Goal: Transaction & Acquisition: Book appointment/travel/reservation

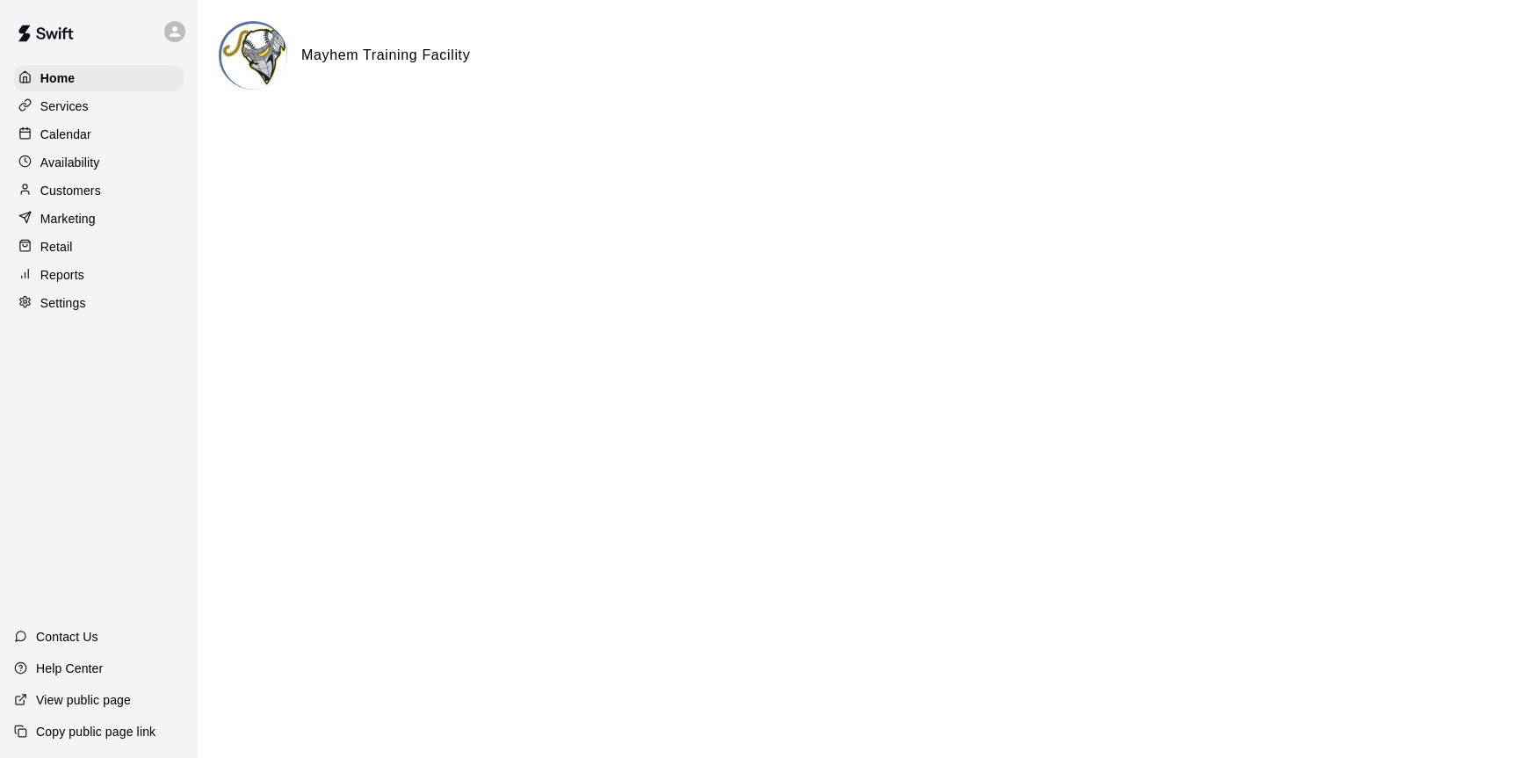
click at [60, 131] on p "Calendar" at bounding box center [65, 135] width 51 height 18
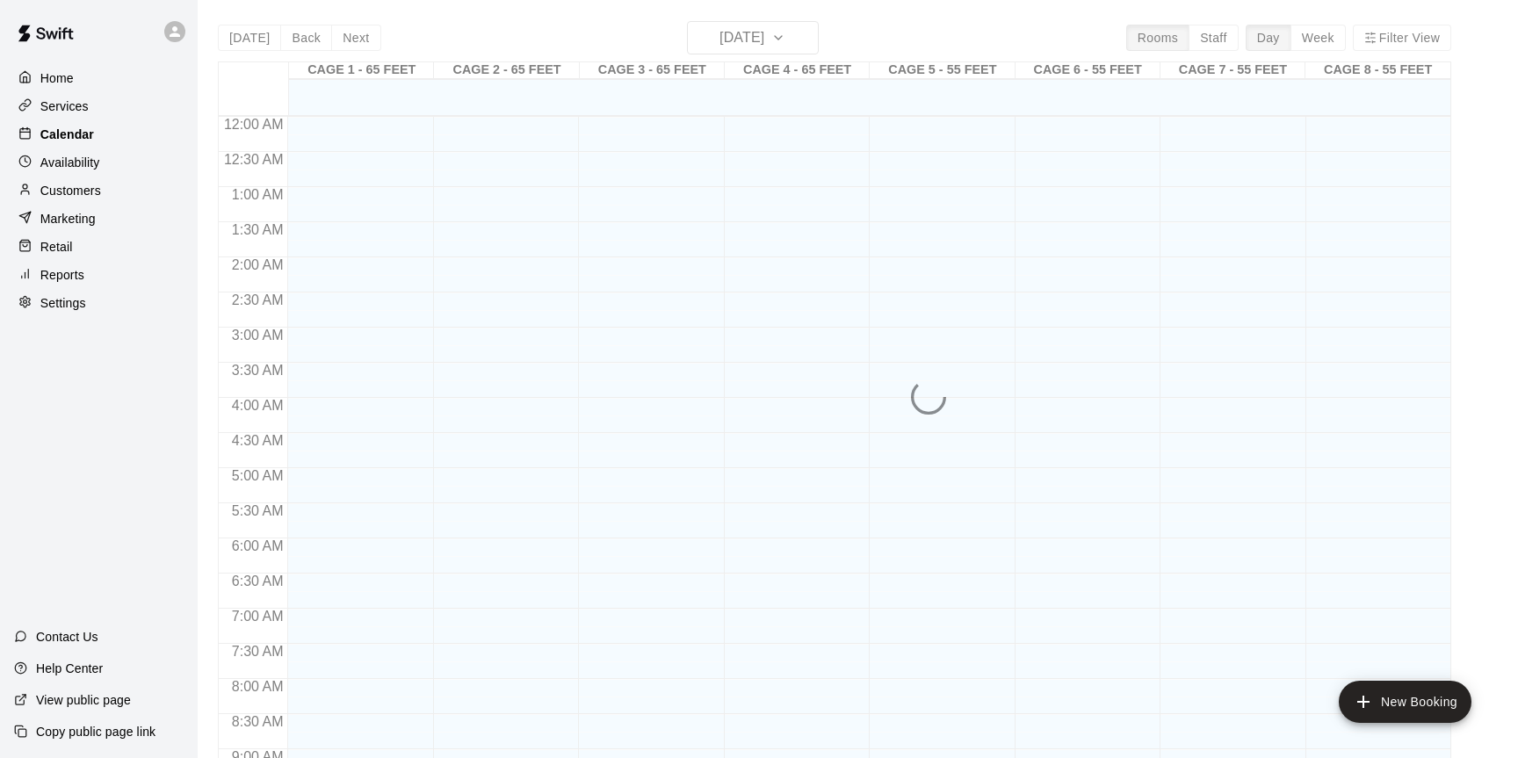
scroll to position [973, 0]
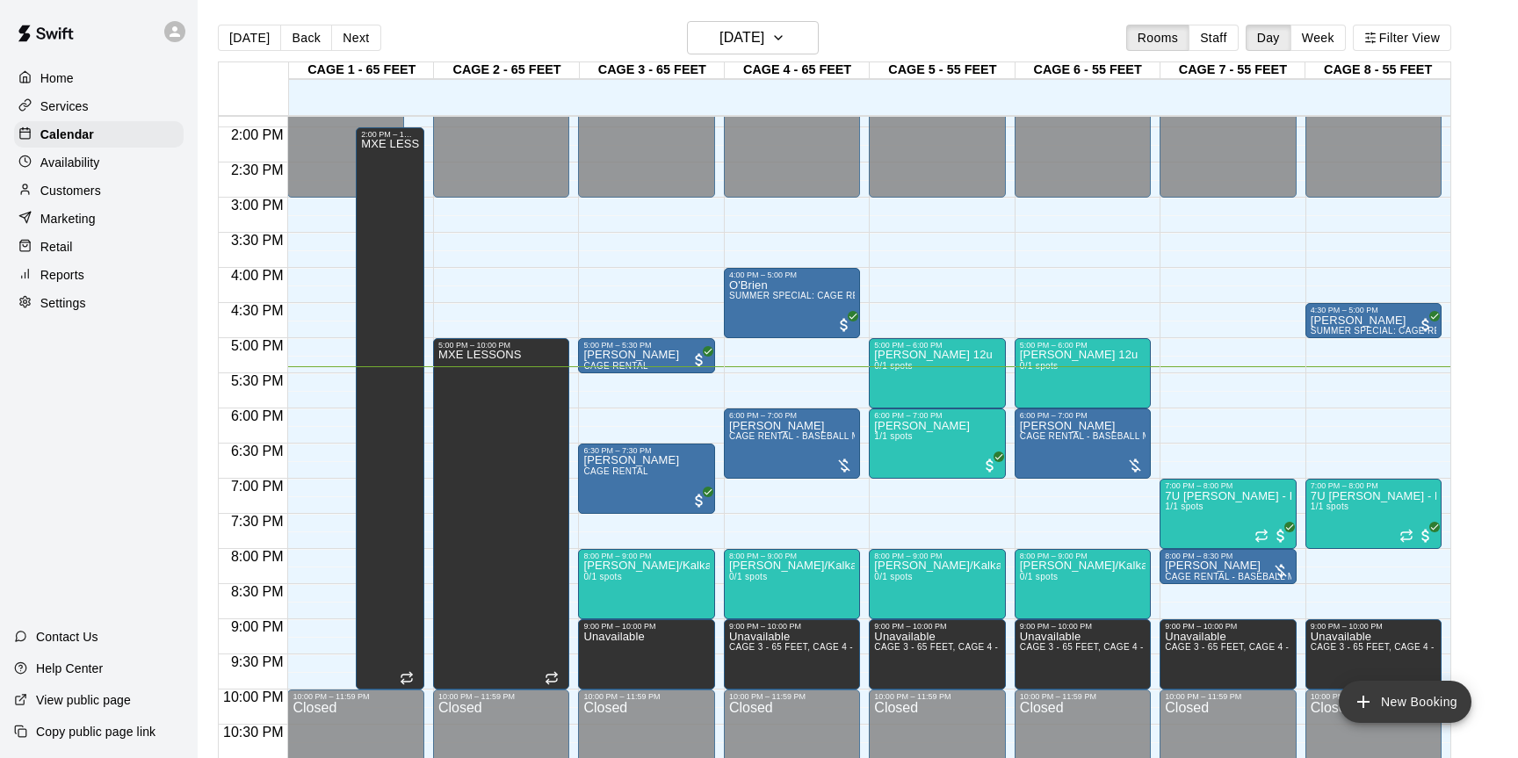
click at [1419, 699] on button "New Booking" at bounding box center [1405, 702] width 133 height 42
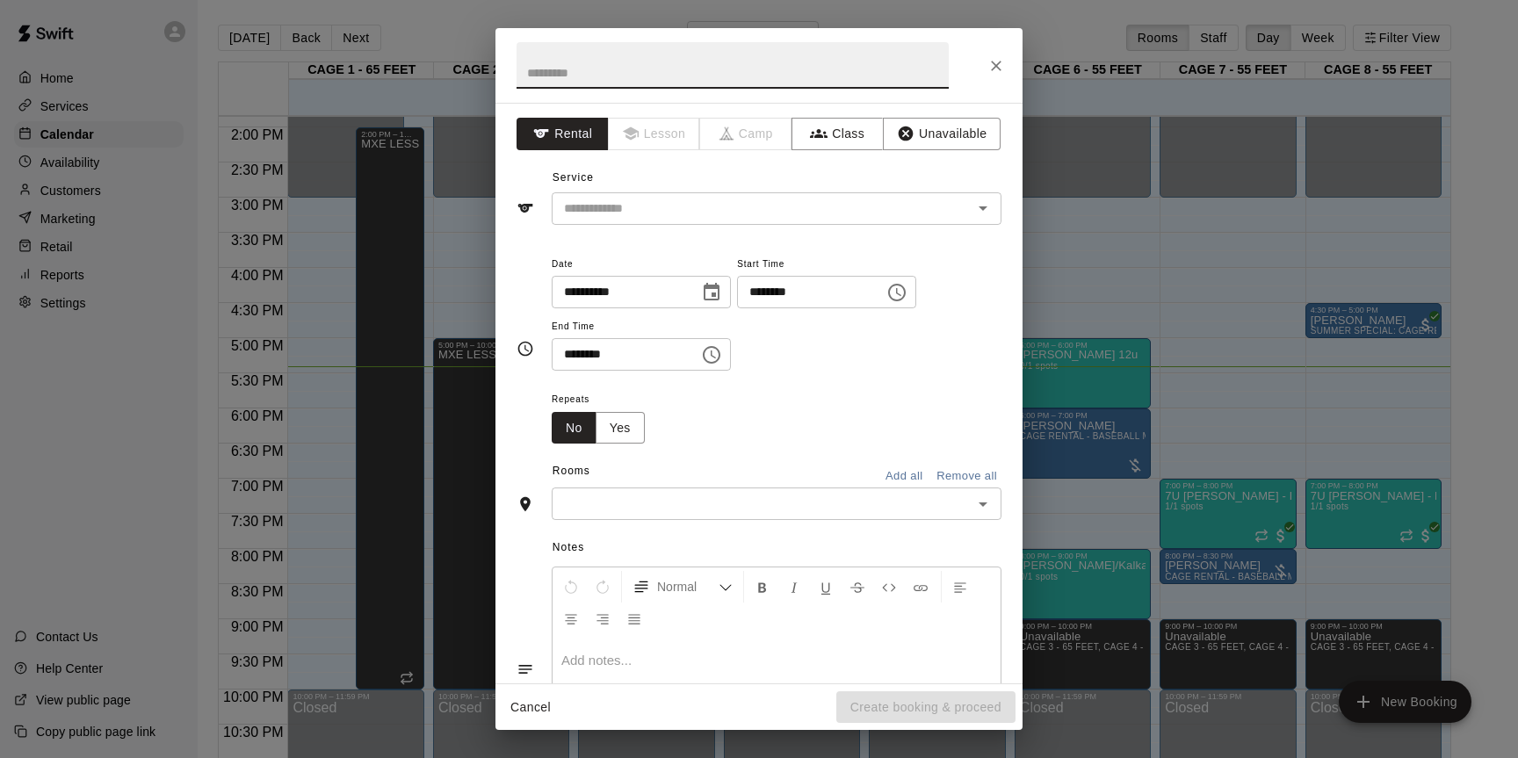
click at [698, 70] on input "text" at bounding box center [733, 65] width 432 height 47
type input "**********"
click at [819, 140] on icon "button" at bounding box center [819, 134] width 18 height 18
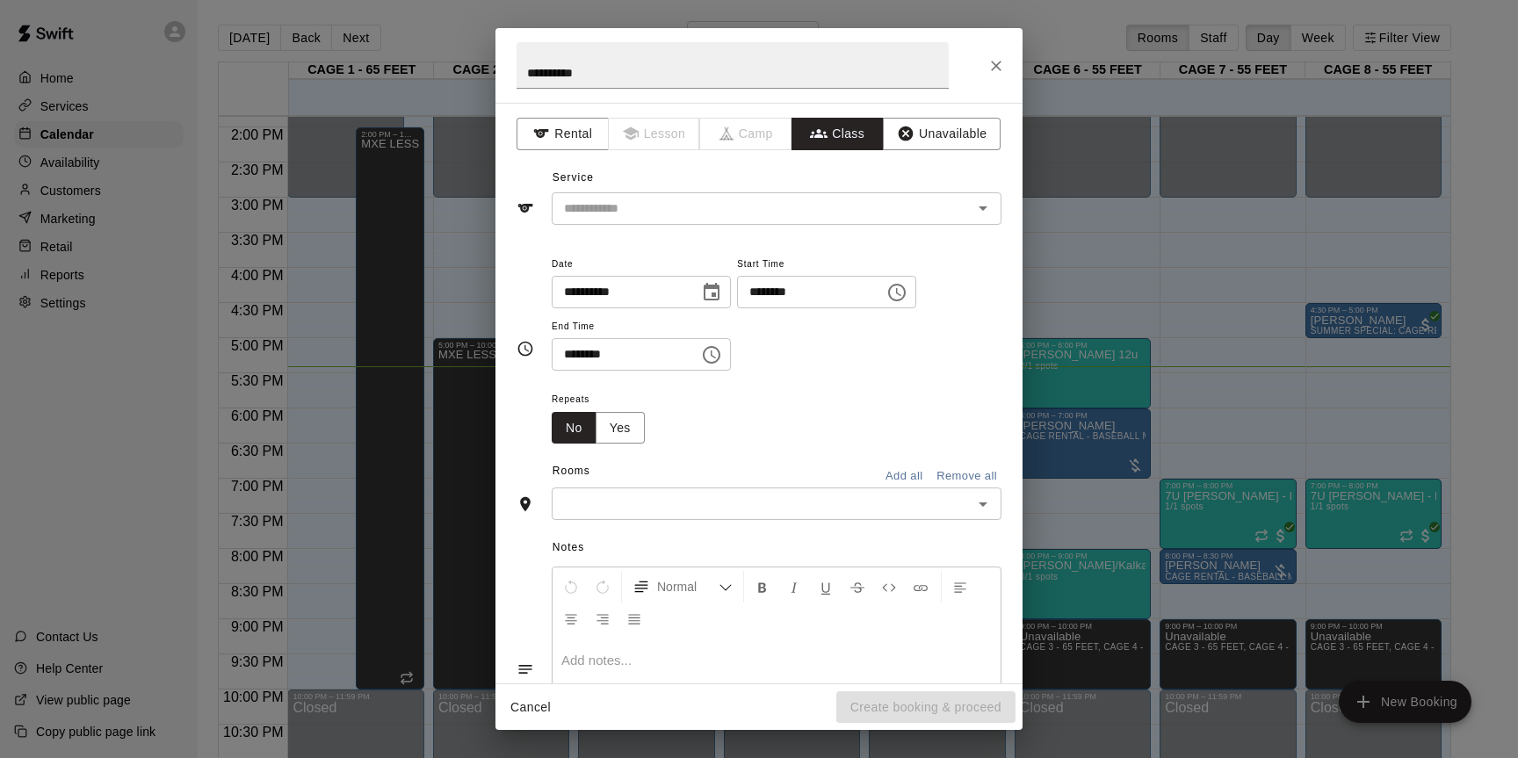
click at [776, 189] on div "Service ​" at bounding box center [759, 194] width 485 height 61
click at [773, 196] on div "​" at bounding box center [777, 208] width 450 height 33
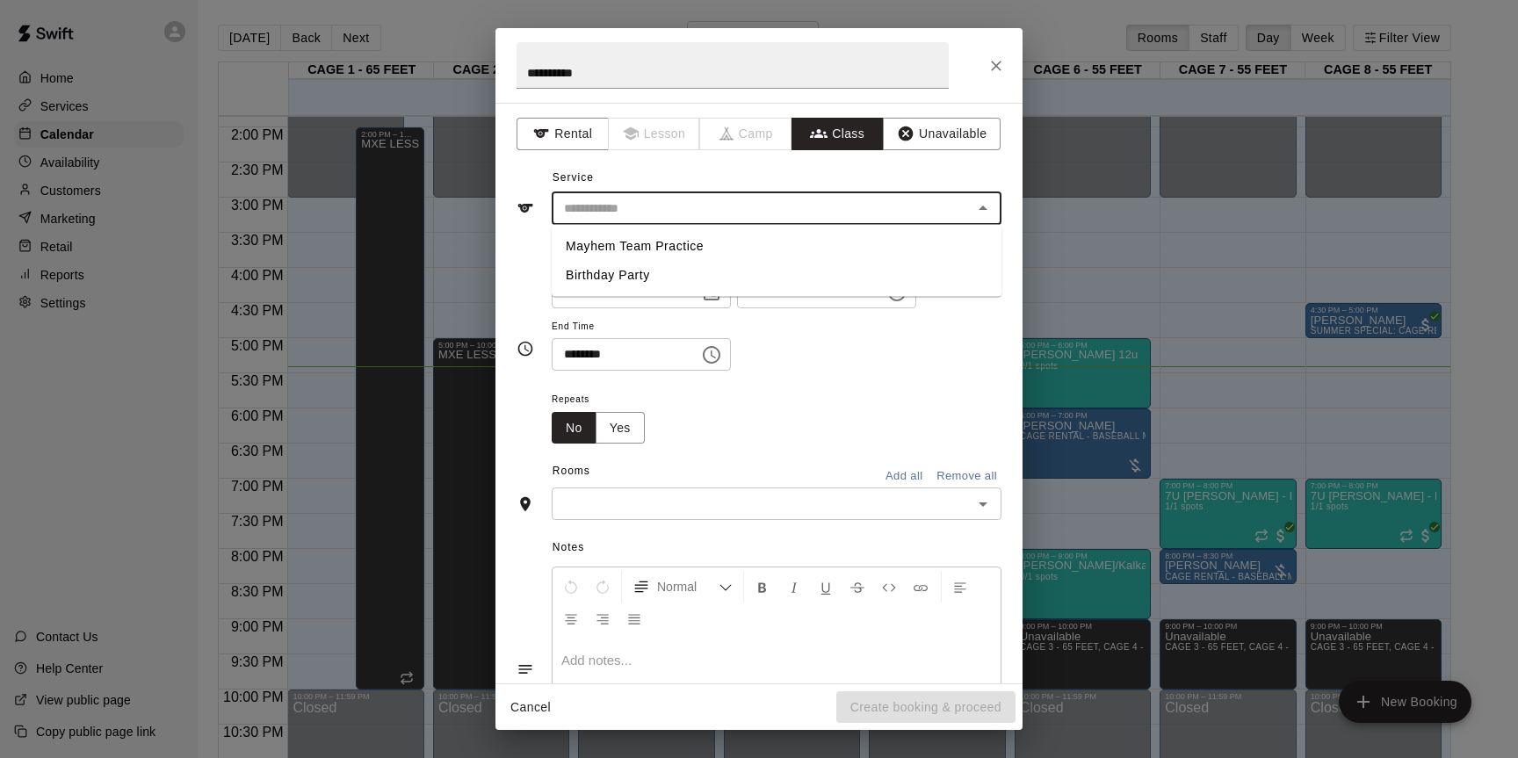
click at [721, 249] on li "Mayhem Team Practice" at bounding box center [777, 246] width 450 height 29
type input "**********"
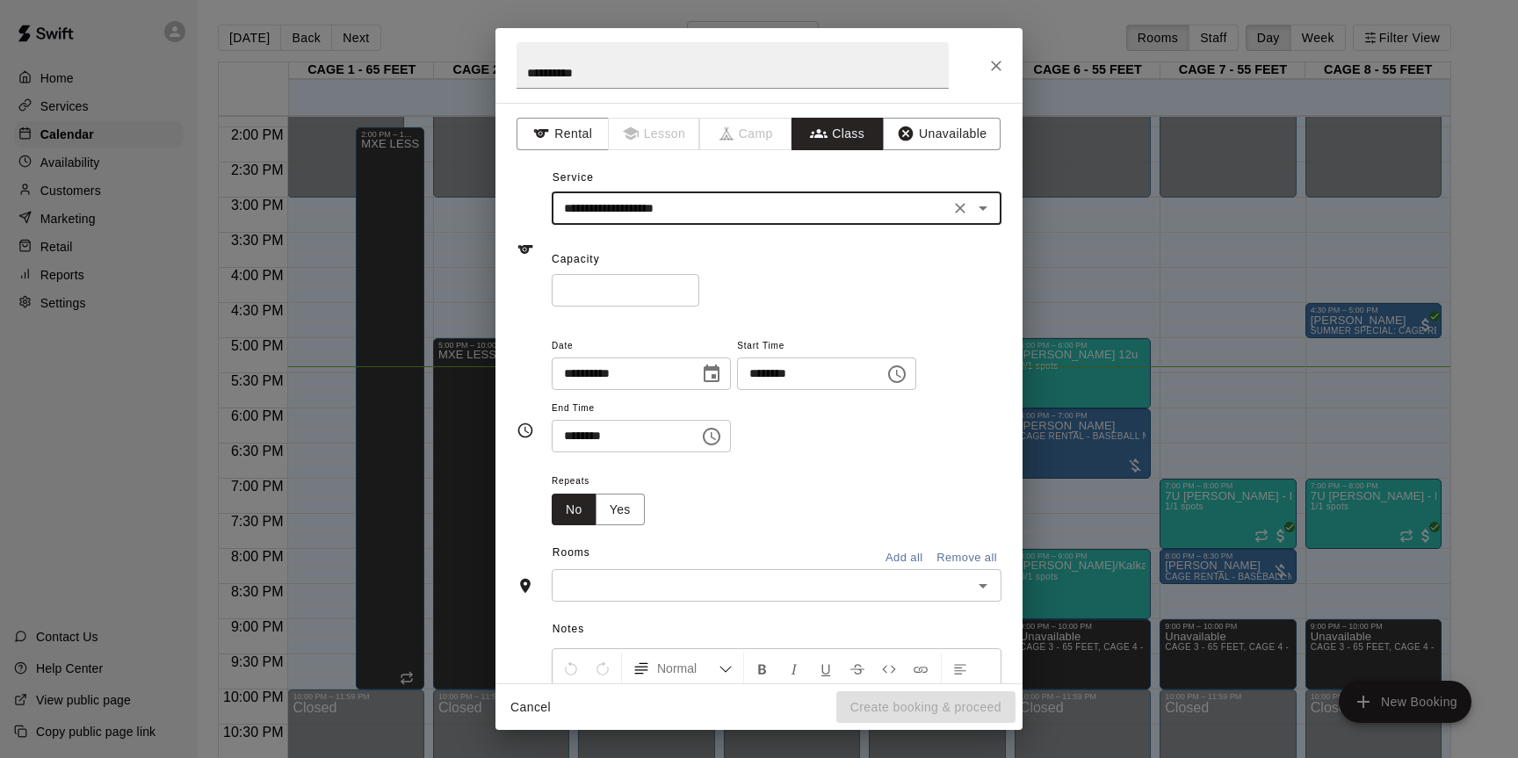
click at [666, 583] on input "text" at bounding box center [762, 586] width 410 height 22
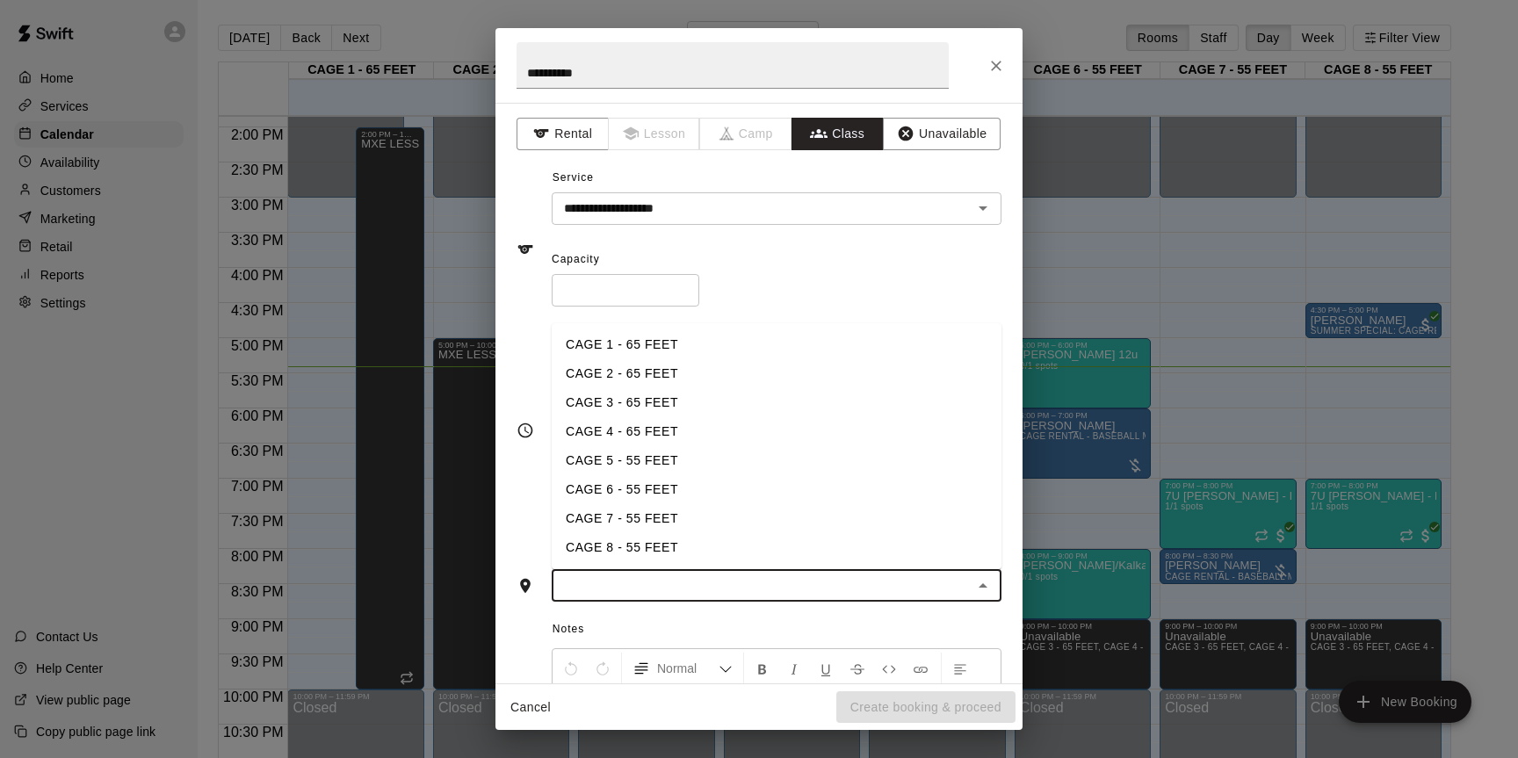
click at [664, 515] on li "CAGE 7 - 55 FEET" at bounding box center [777, 518] width 450 height 29
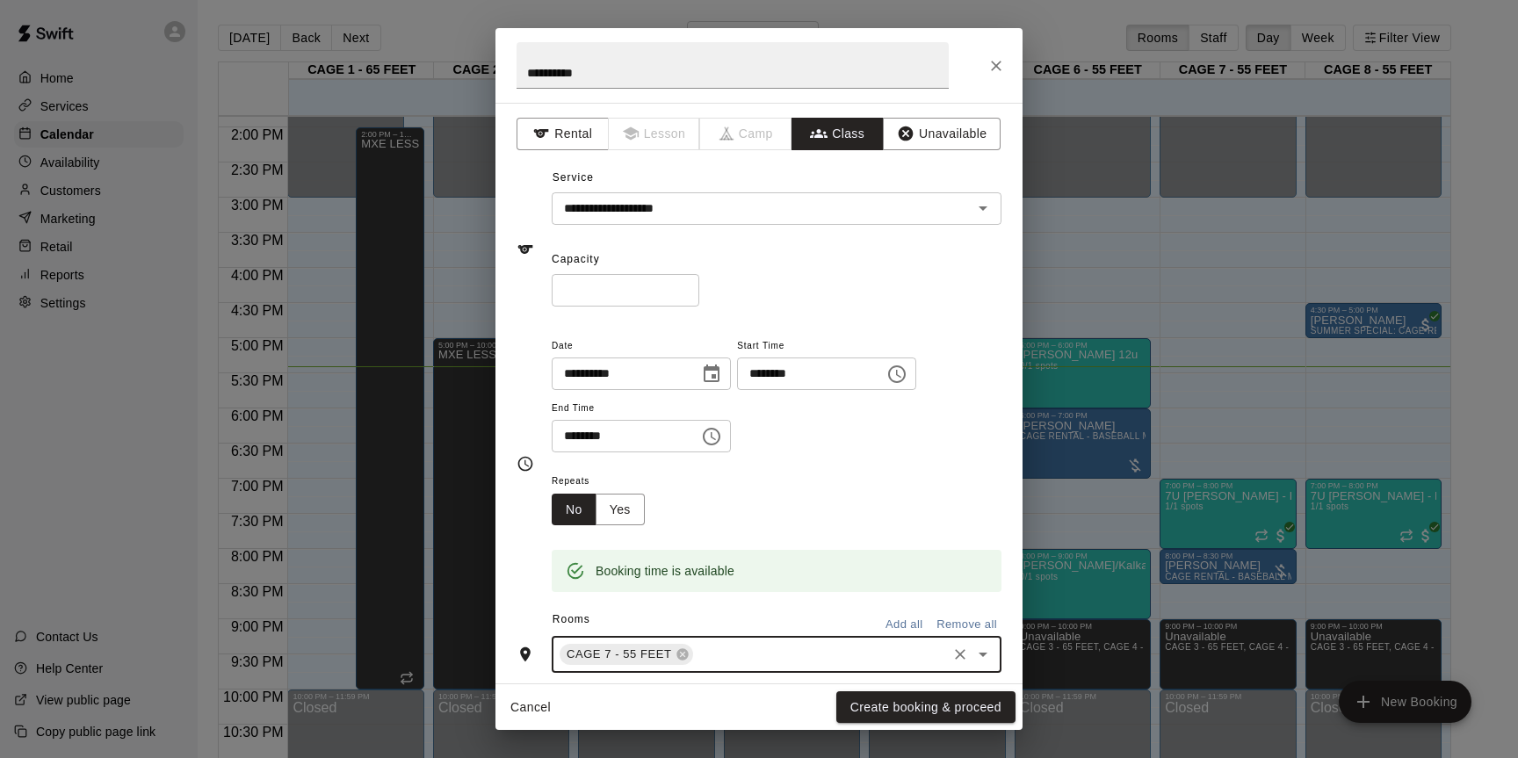
click at [715, 663] on input "text" at bounding box center [820, 655] width 249 height 22
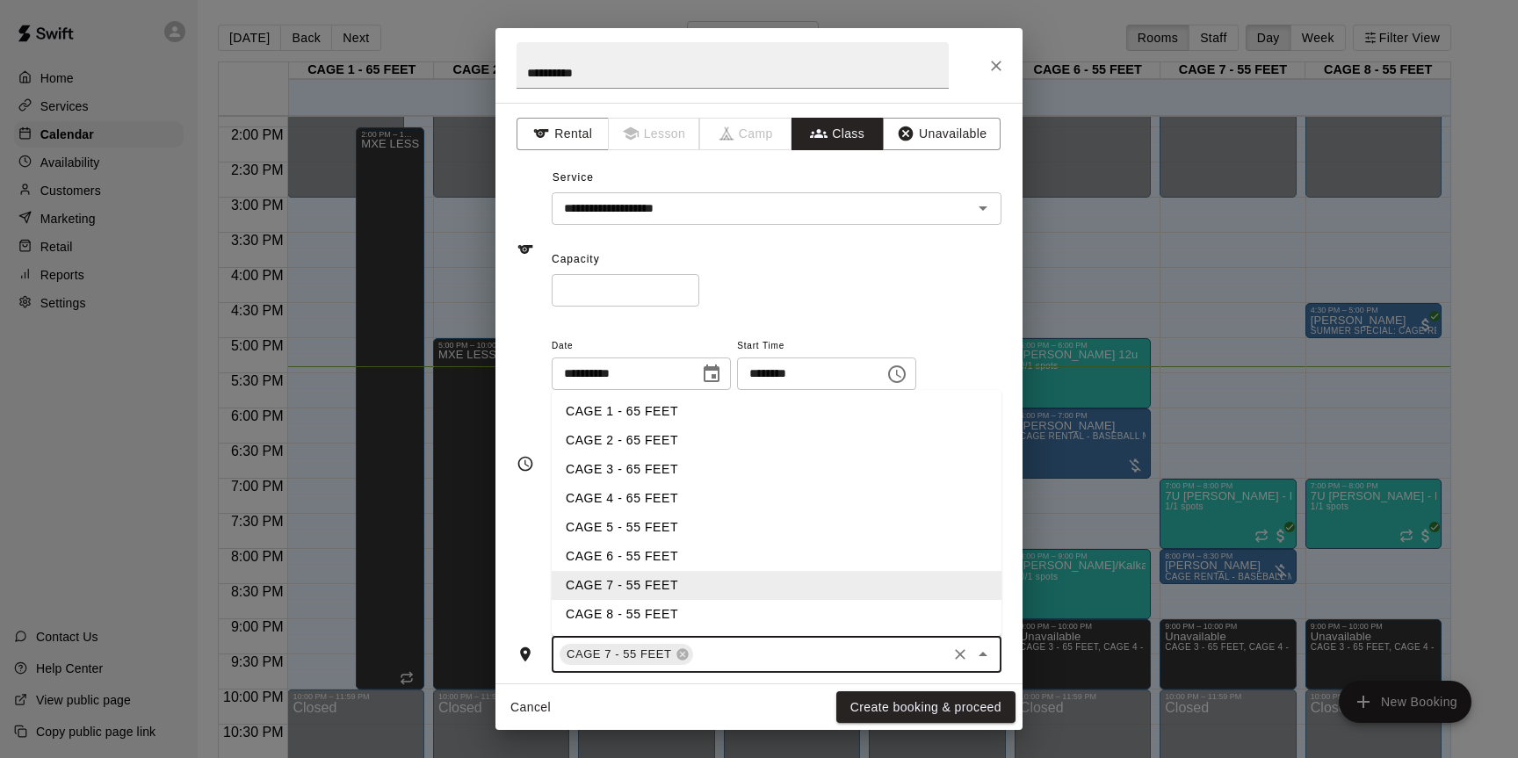
click at [669, 618] on li "CAGE 8 - 55 FEET" at bounding box center [777, 614] width 450 height 29
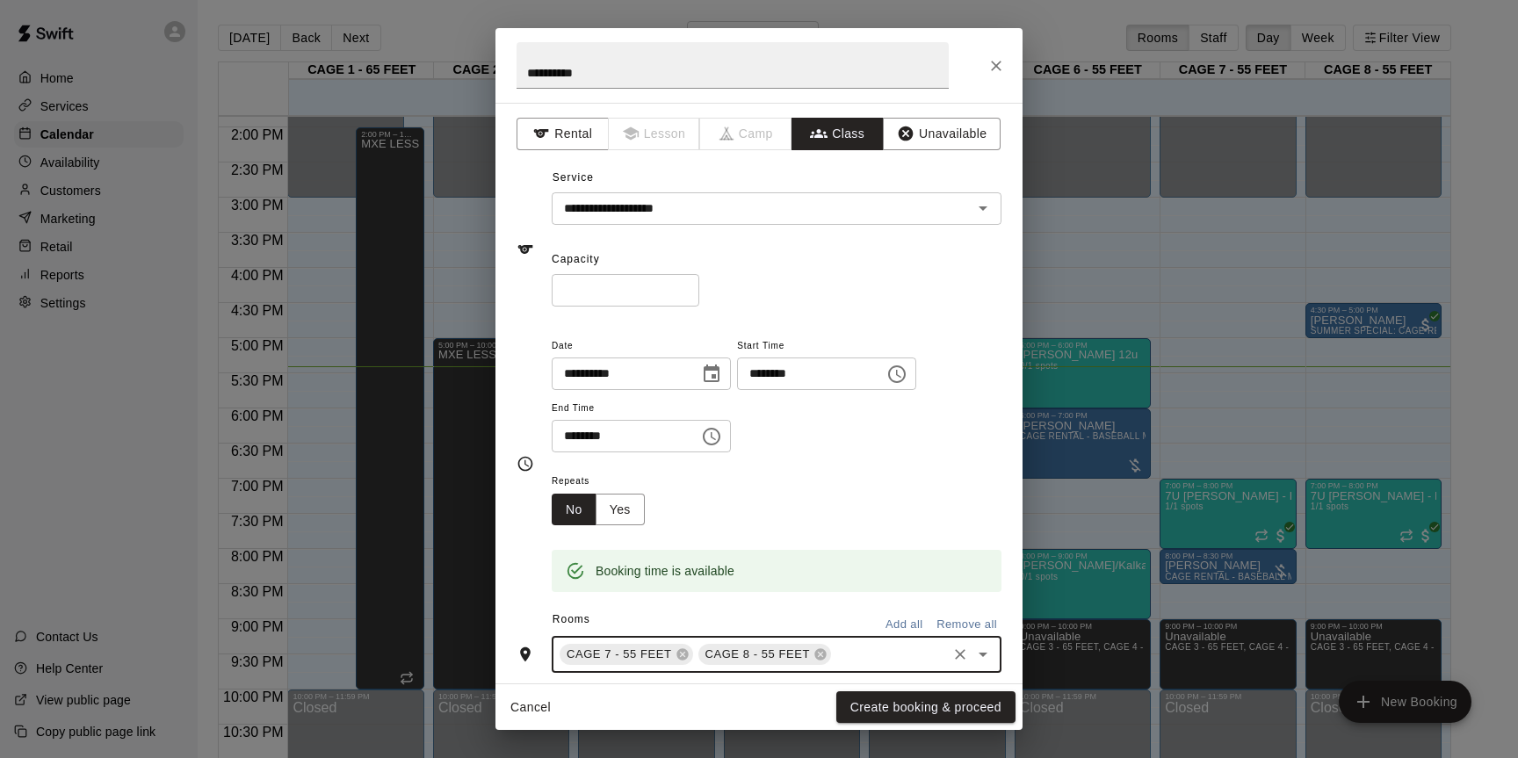
click at [906, 367] on icon "Choose time, selected time is 5:00 PM" at bounding box center [897, 374] width 18 height 18
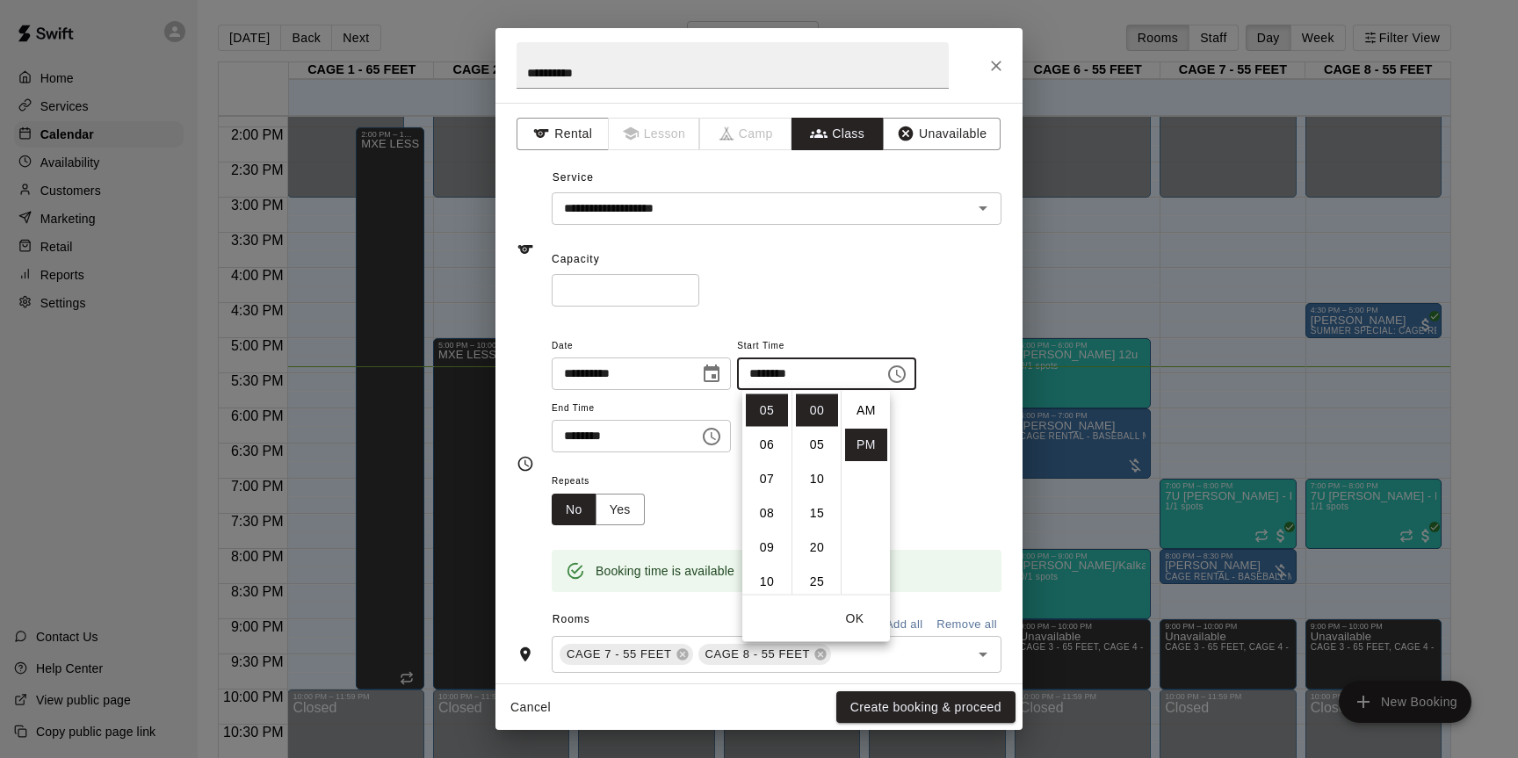
scroll to position [32, 0]
click at [772, 441] on li "06" at bounding box center [767, 445] width 42 height 33
type input "********"
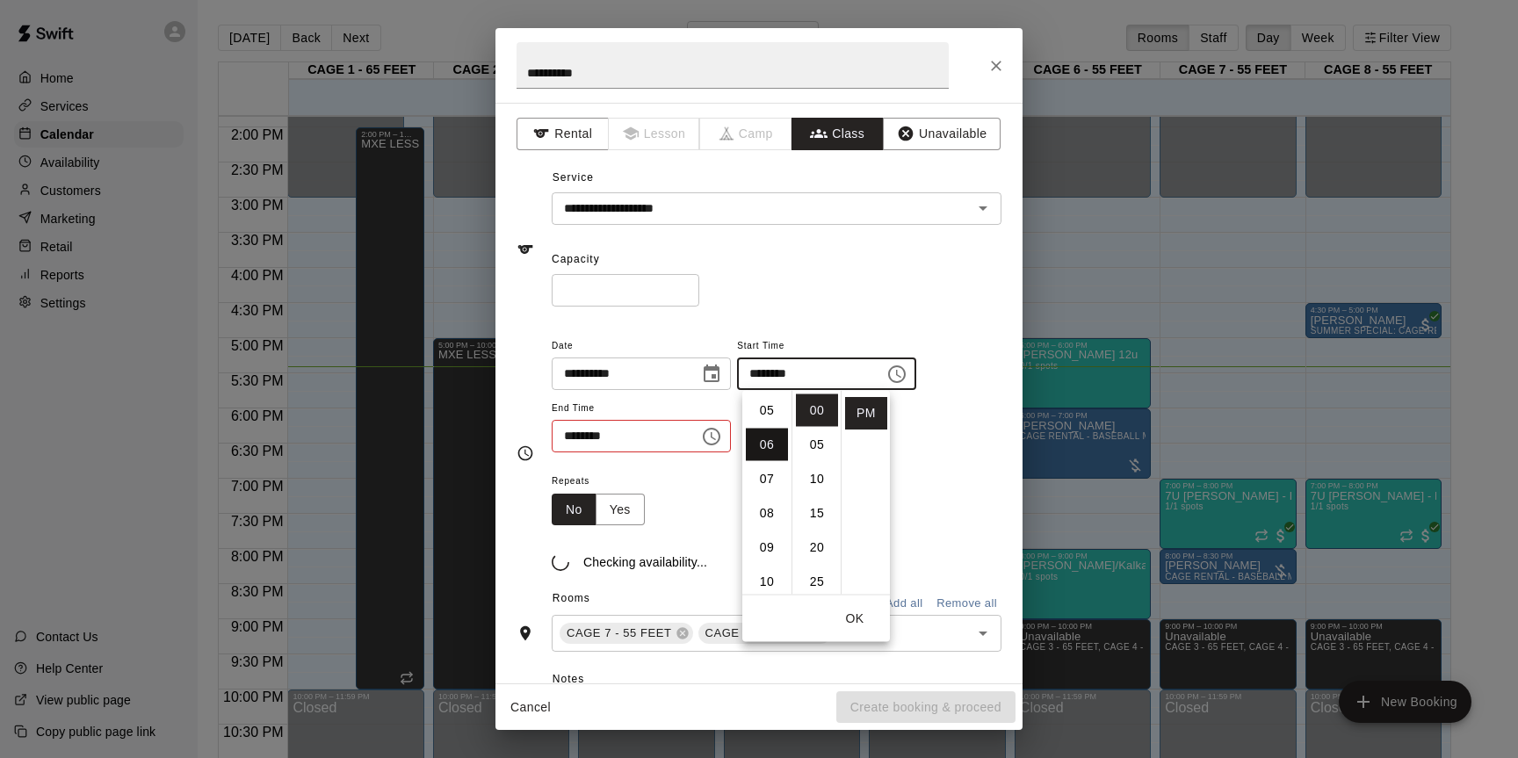
scroll to position [206, 0]
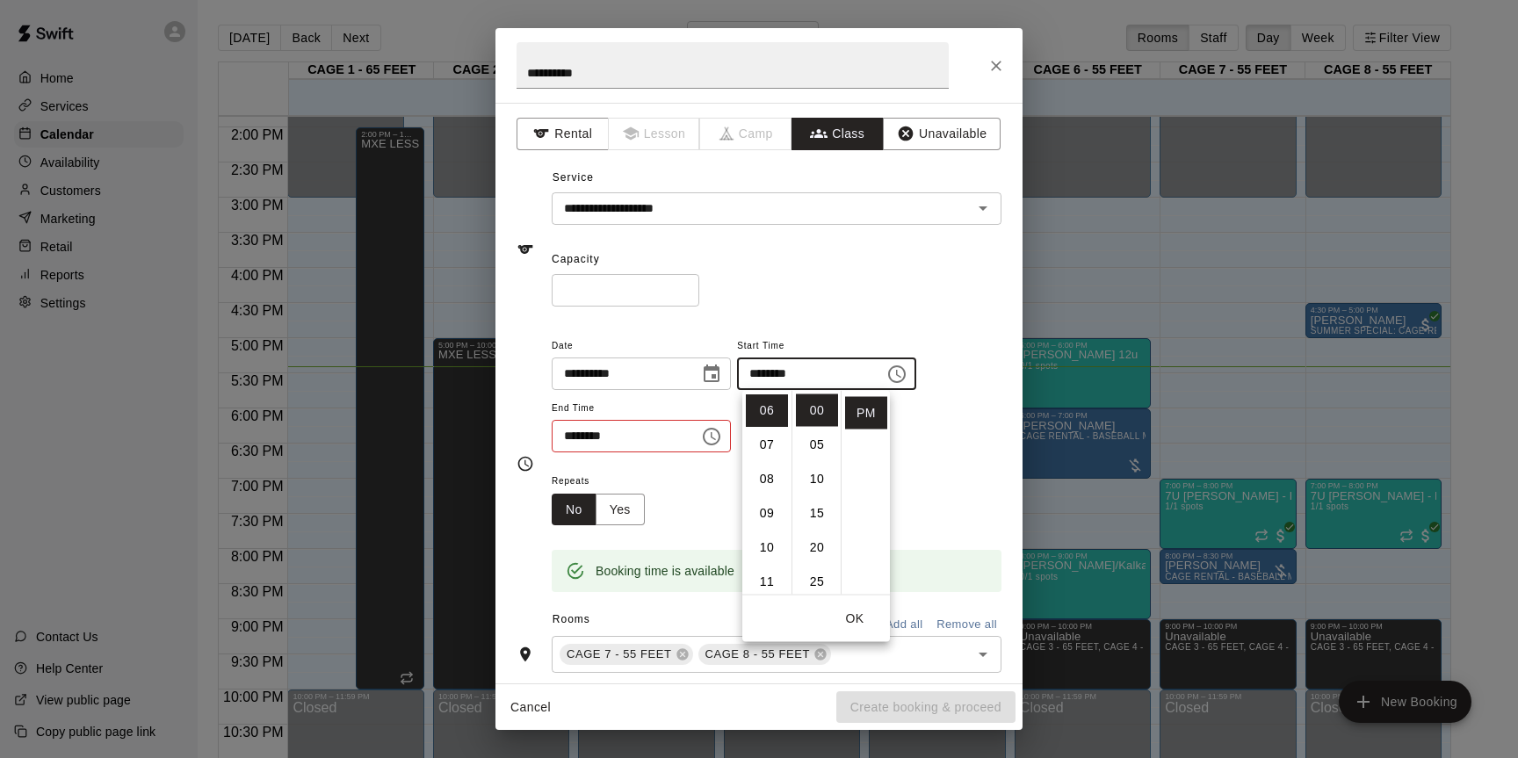
click at [694, 449] on div "******** ​" at bounding box center [641, 436] width 179 height 33
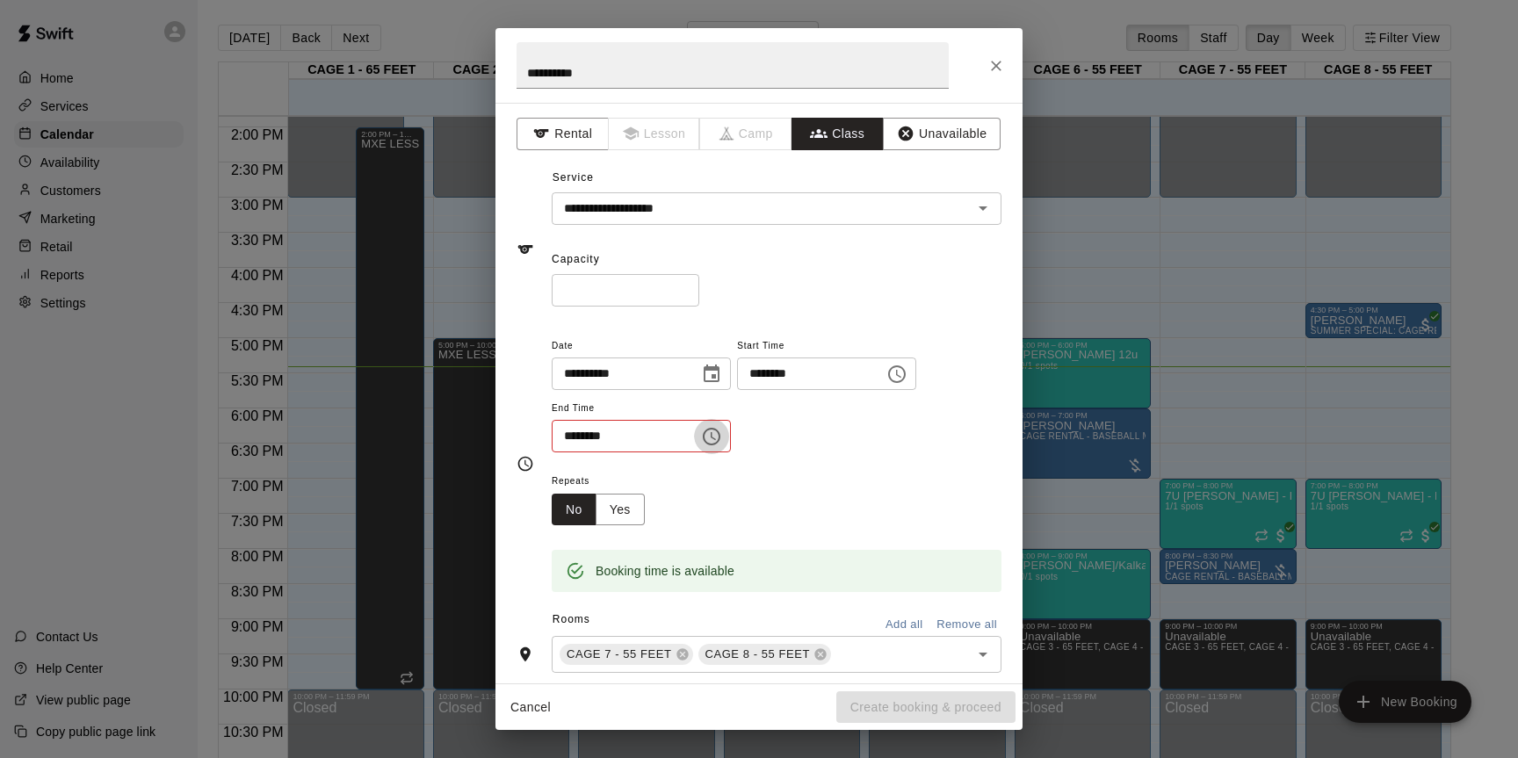
click at [718, 444] on icon "Choose time, selected time is 5:30 PM" at bounding box center [712, 437] width 18 height 18
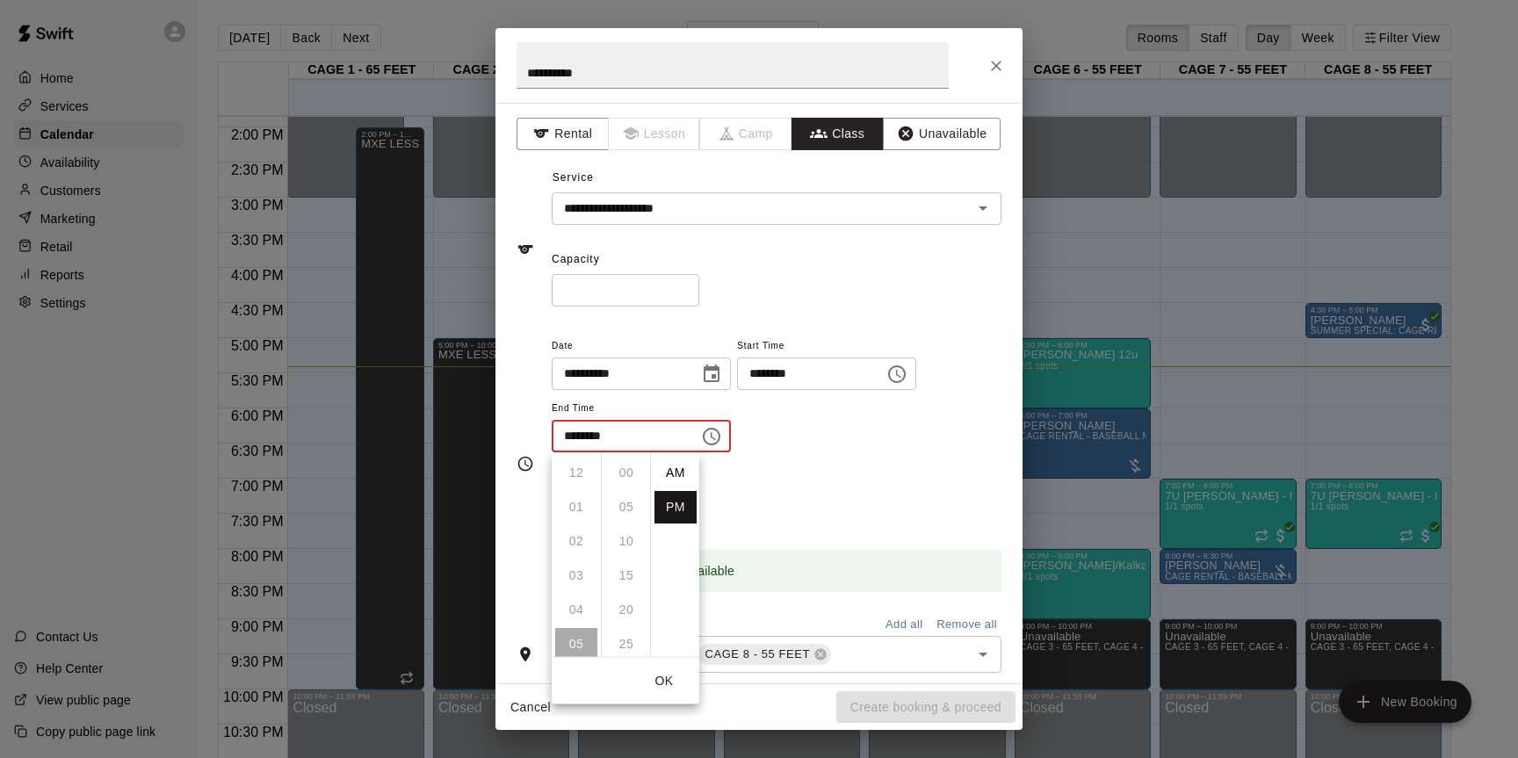
scroll to position [32, 0]
click at [575, 540] on li "07" at bounding box center [576, 541] width 42 height 33
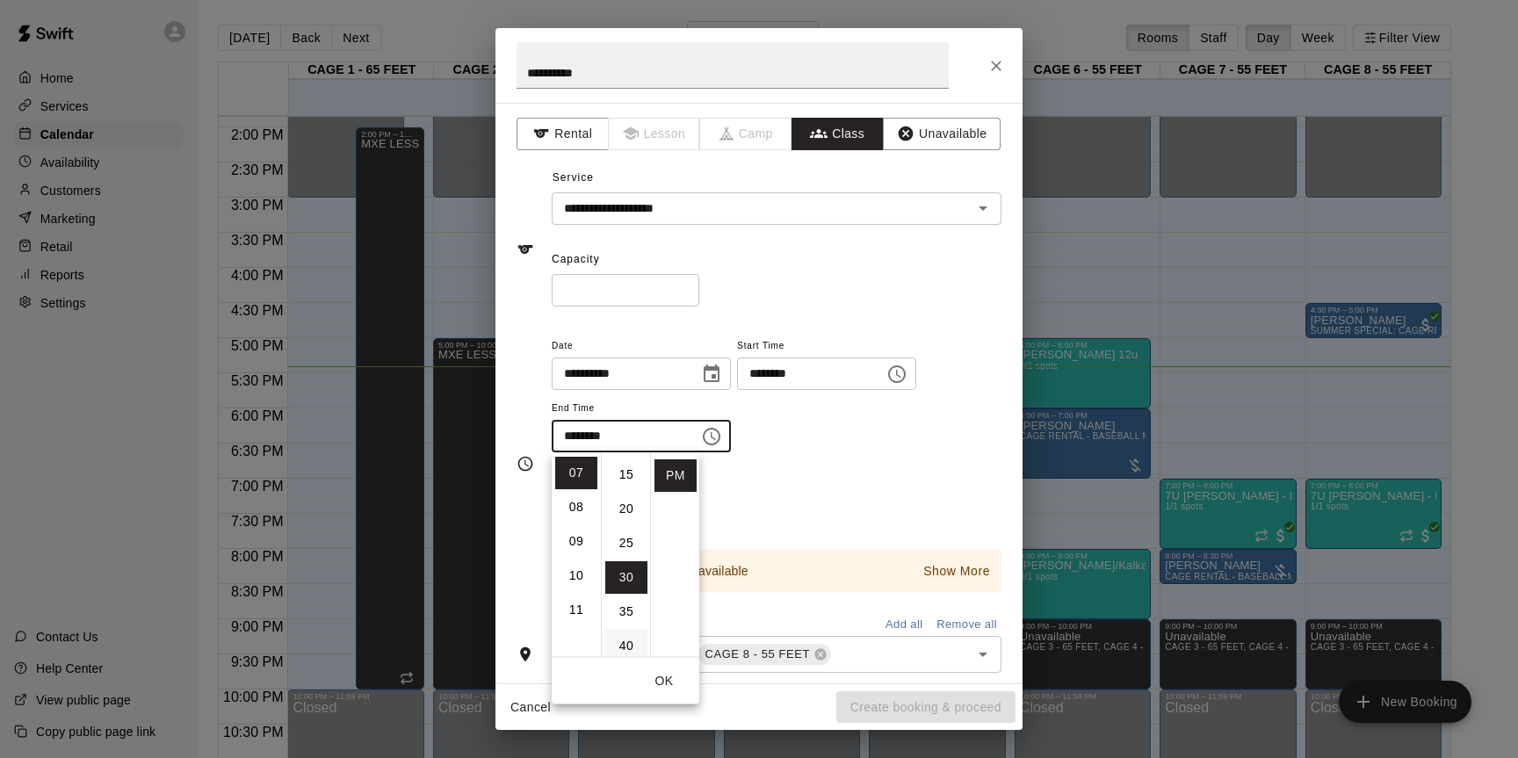
scroll to position [0, 0]
click at [623, 472] on li "00" at bounding box center [626, 473] width 42 height 33
type input "********"
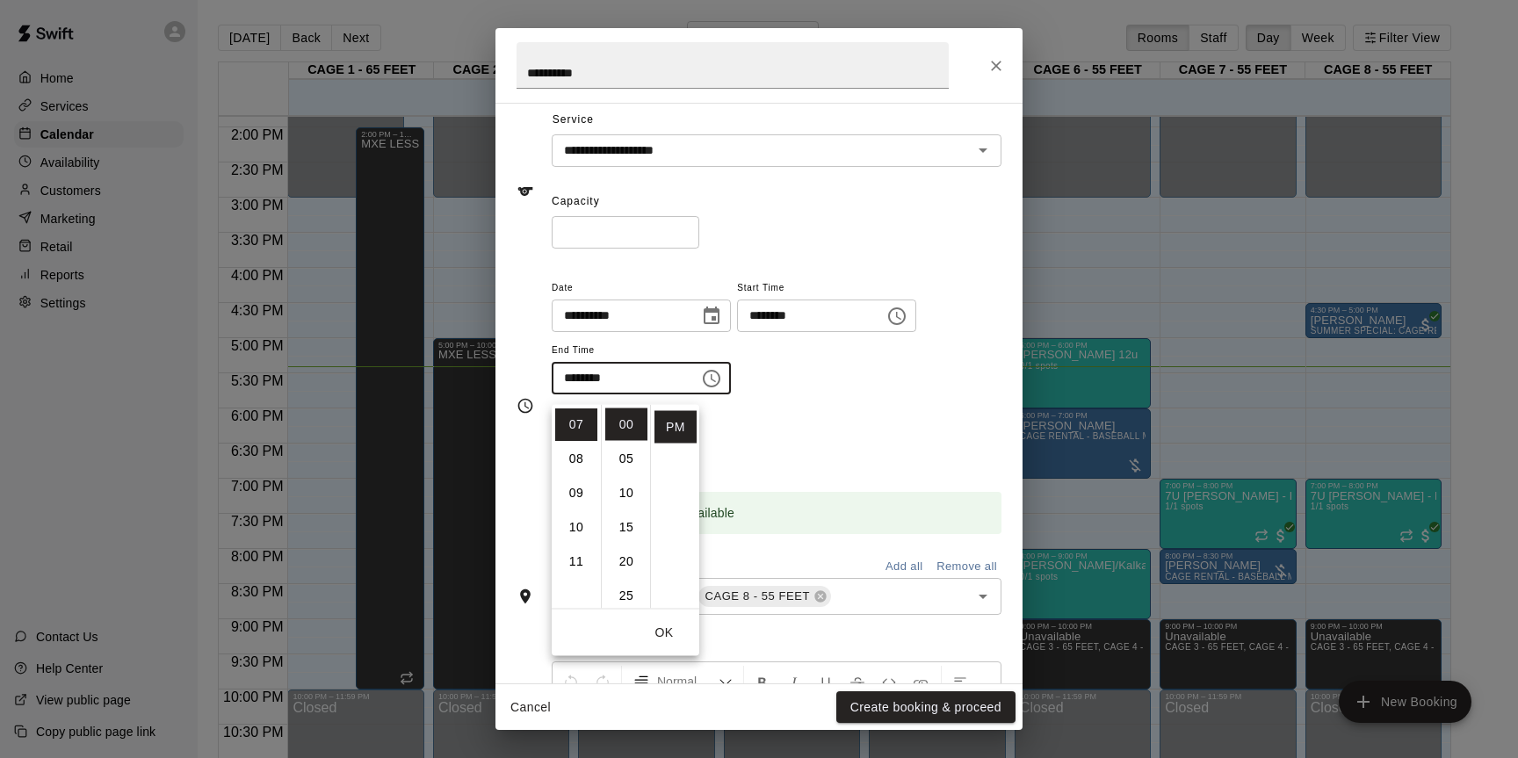
scroll to position [100, 0]
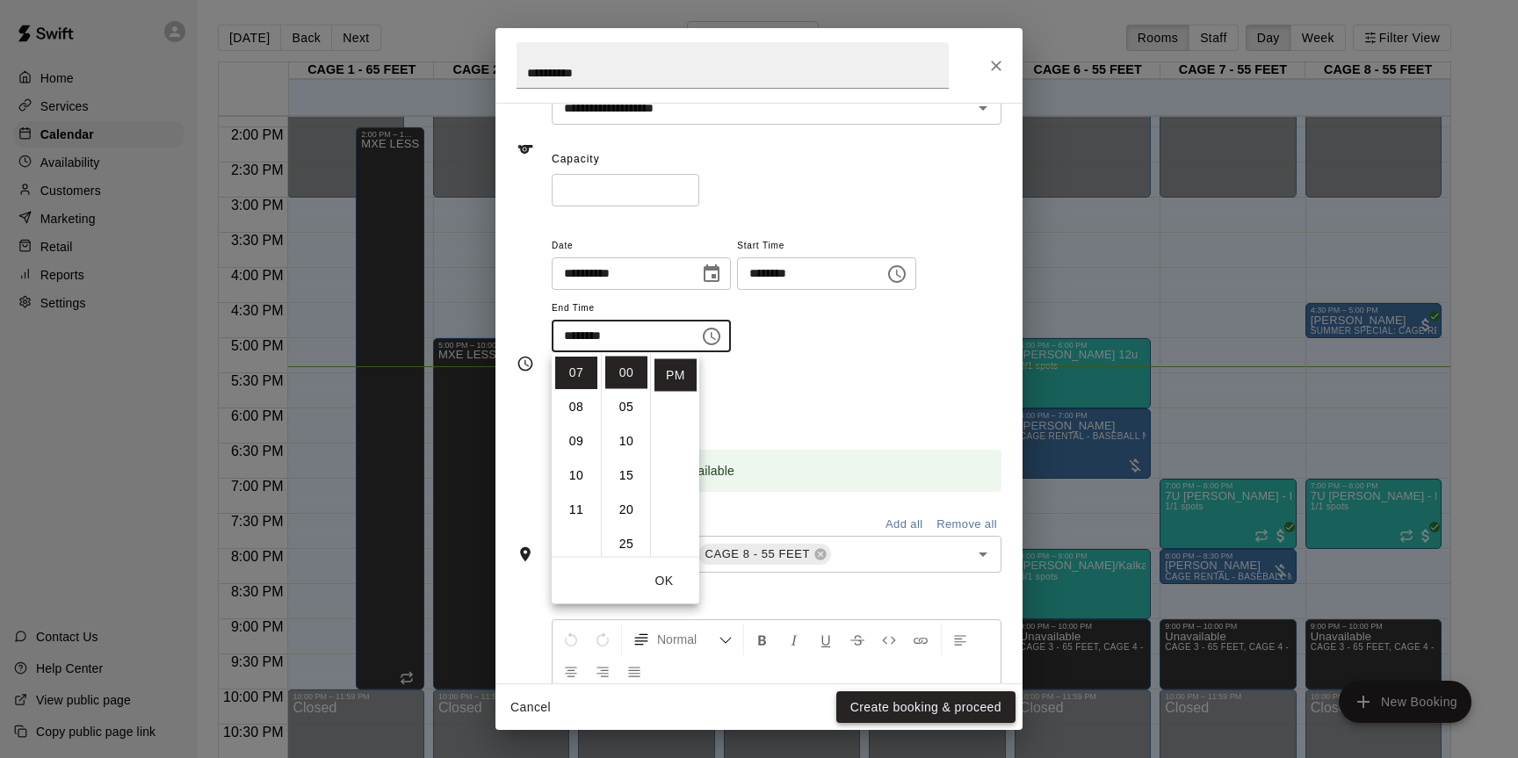
click at [924, 708] on button "Create booking & proceed" at bounding box center [925, 707] width 179 height 33
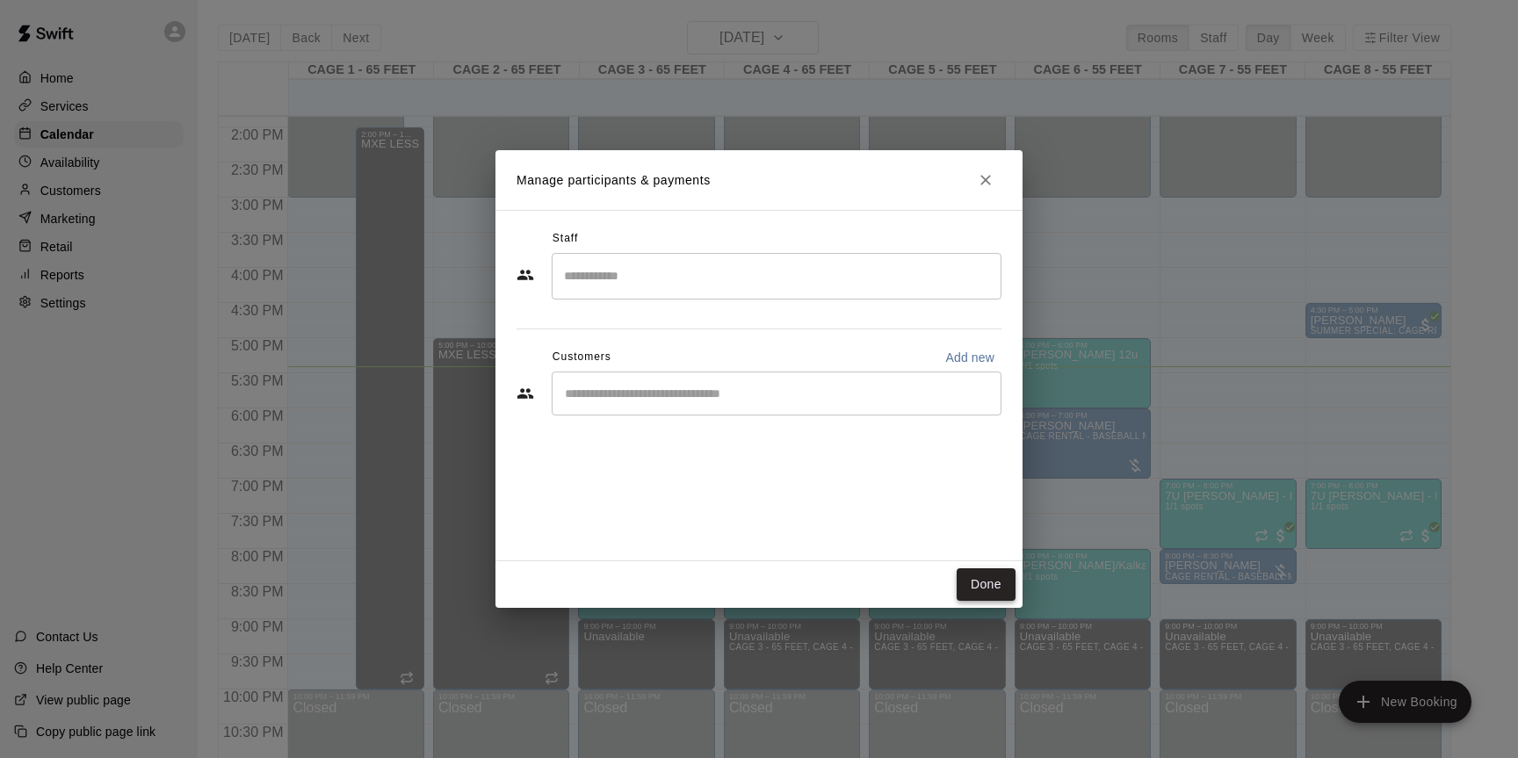
click at [992, 578] on button "Done" at bounding box center [986, 584] width 59 height 33
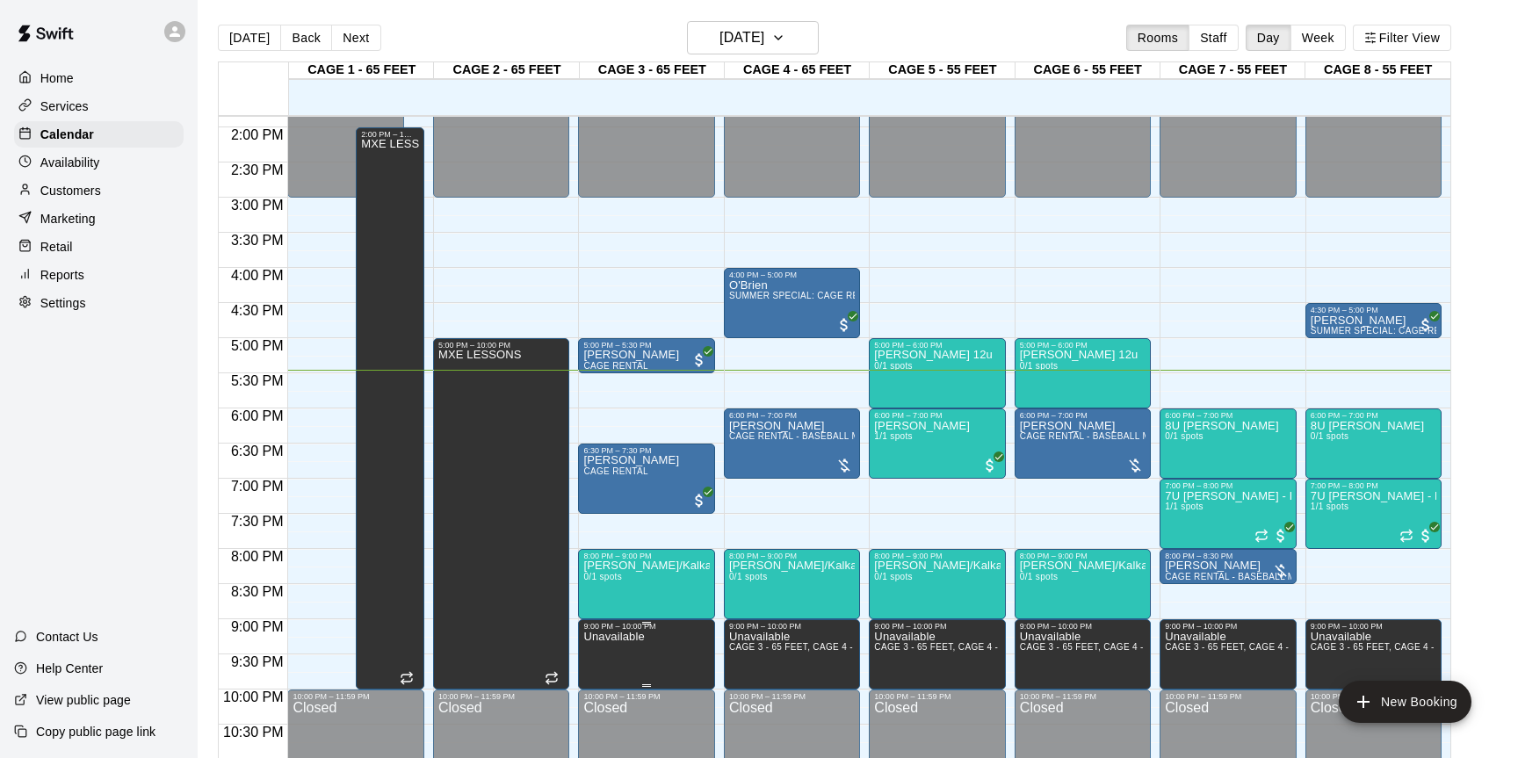
click at [604, 683] on icon "delete" at bounding box center [601, 692] width 21 height 21
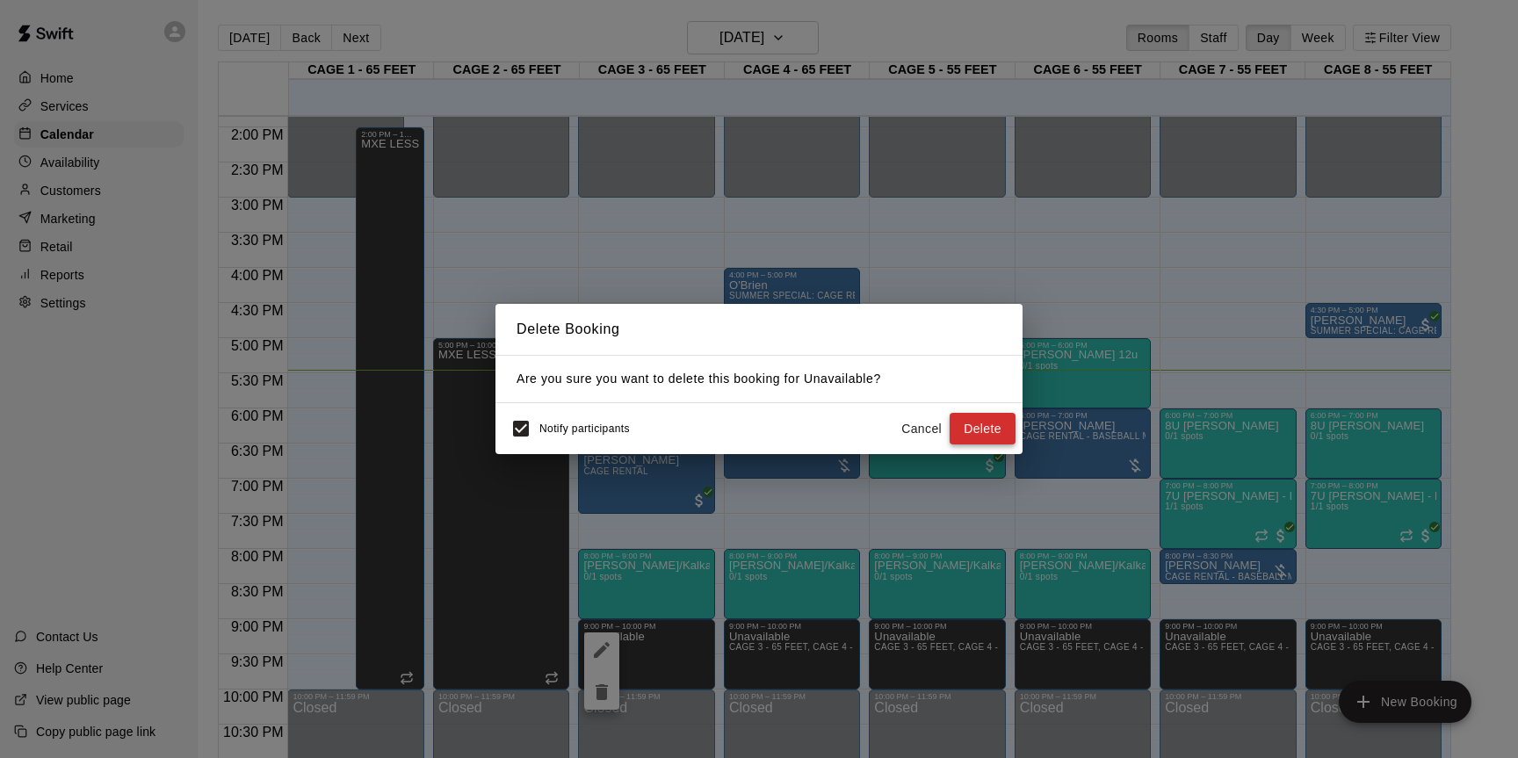
click at [964, 419] on button "Delete" at bounding box center [983, 429] width 66 height 33
